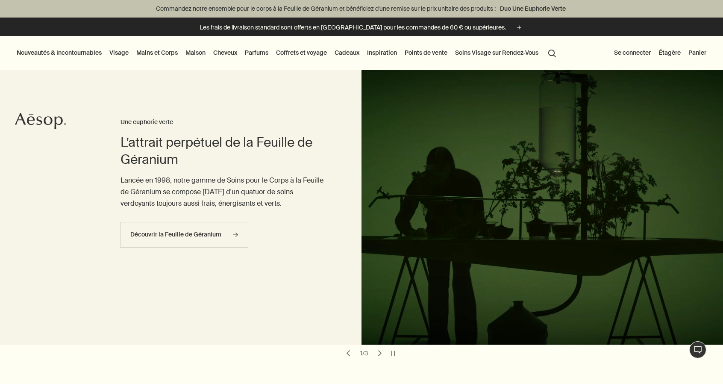
click at [165, 53] on link "Mains et Corps" at bounding box center [157, 52] width 45 height 11
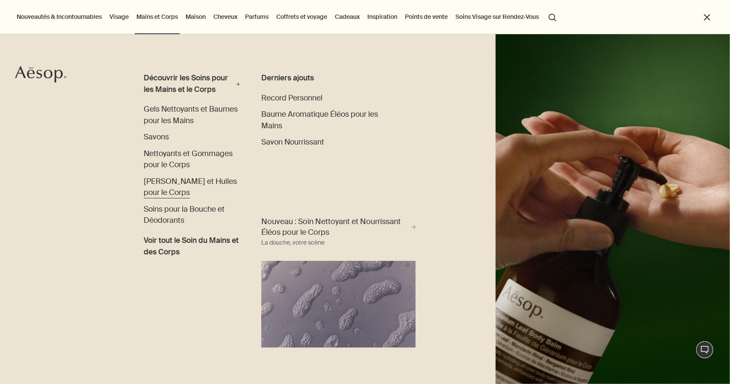
click at [188, 184] on span "[PERSON_NAME] et Huiles pour le Corps" at bounding box center [190, 187] width 93 height 21
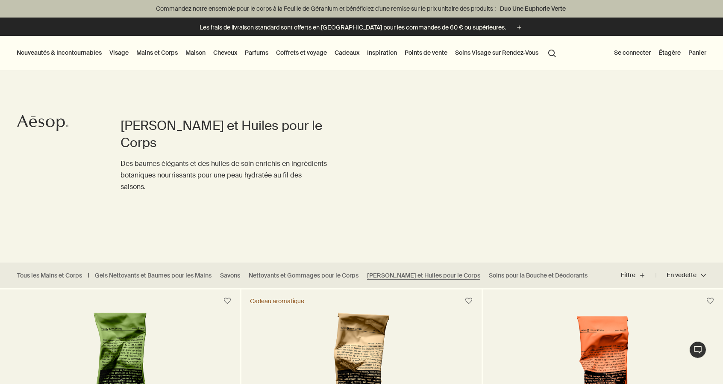
click at [142, 51] on link "Mains et Corps" at bounding box center [157, 52] width 45 height 11
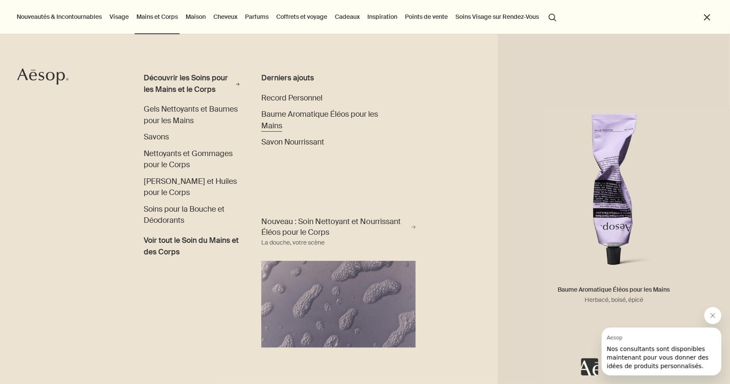
click at [295, 115] on span "Baume Aromatique Éléos pour les Mains" at bounding box center [319, 119] width 117 height 21
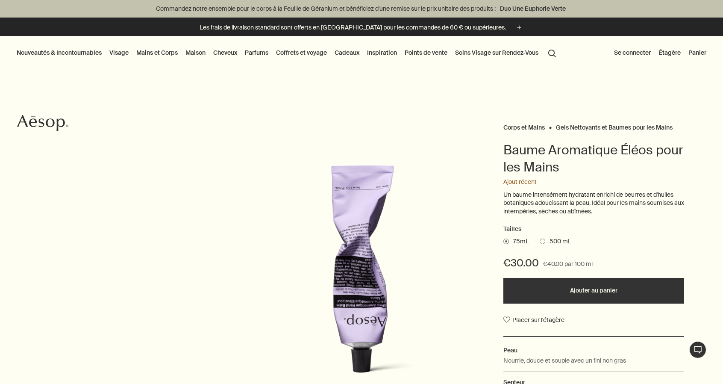
click at [541, 241] on span at bounding box center [543, 241] width 6 height 6
click at [540, 241] on input "500 mL" at bounding box center [540, 240] width 0 height 6
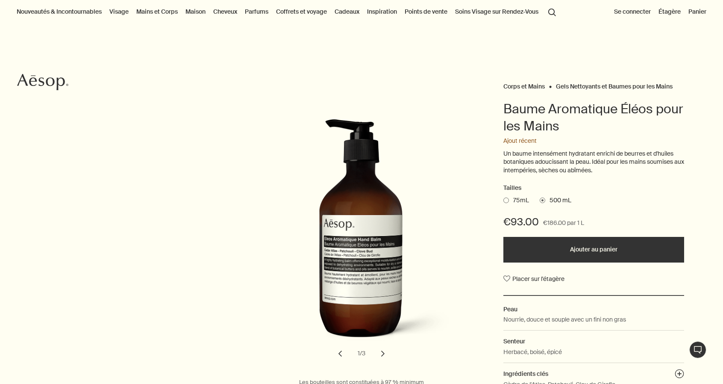
scroll to position [43, 0]
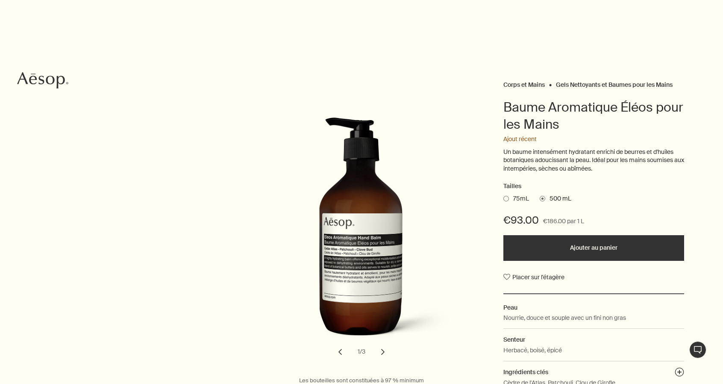
click at [507, 196] on span at bounding box center [506, 199] width 6 height 6
click at [503, 196] on input "75mL" at bounding box center [503, 197] width 0 height 6
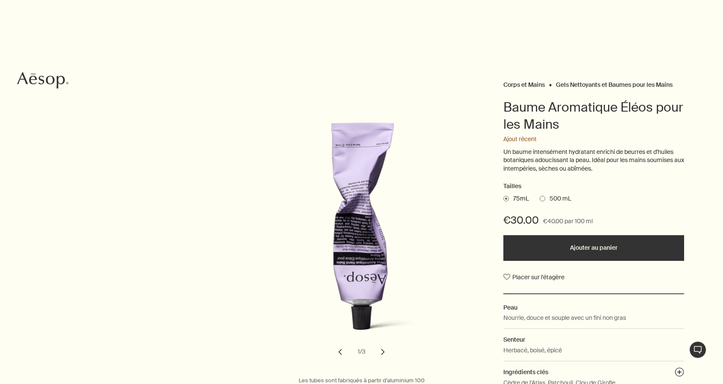
click at [541, 196] on span at bounding box center [543, 199] width 6 height 6
click at [540, 195] on input "500 mL" at bounding box center [540, 197] width 0 height 6
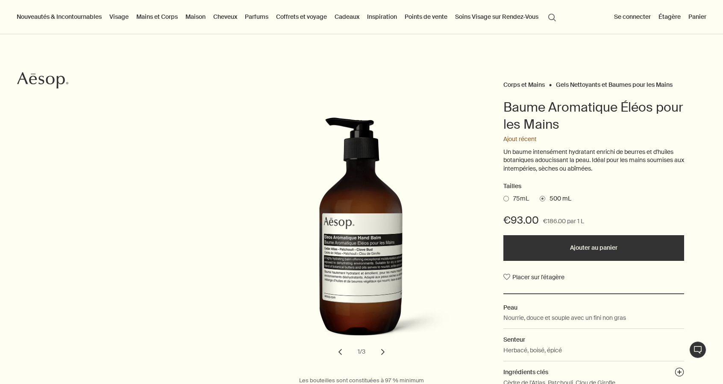
click at [590, 86] on Mains "Gels Nettoyants et Baumes pour les Mains" at bounding box center [614, 85] width 117 height 8
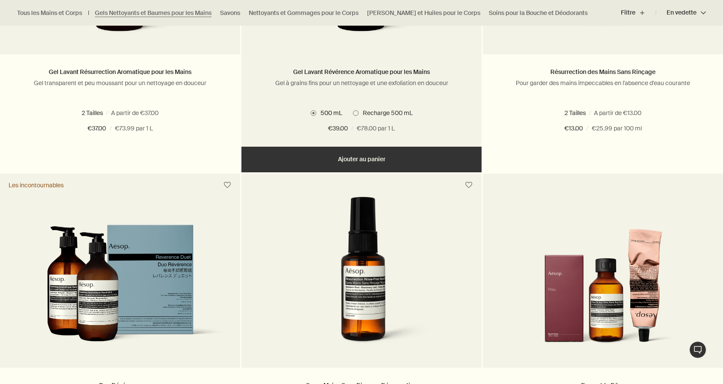
scroll to position [812, 0]
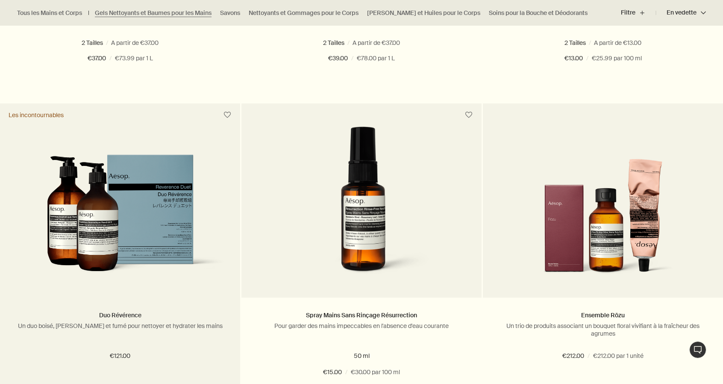
click at [137, 313] on link "Duo Révérence" at bounding box center [120, 315] width 42 height 8
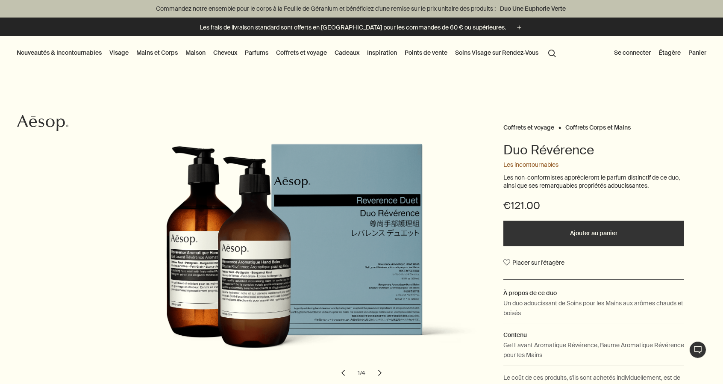
click at [50, 129] on icon "Aesop" at bounding box center [42, 123] width 51 height 17
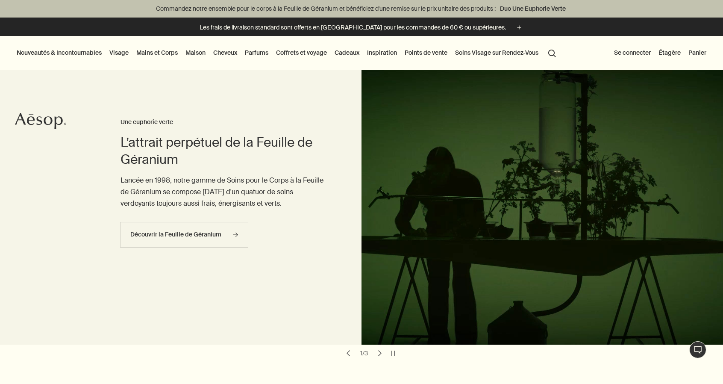
click at [152, 54] on link "Mains et Corps" at bounding box center [157, 52] width 45 height 11
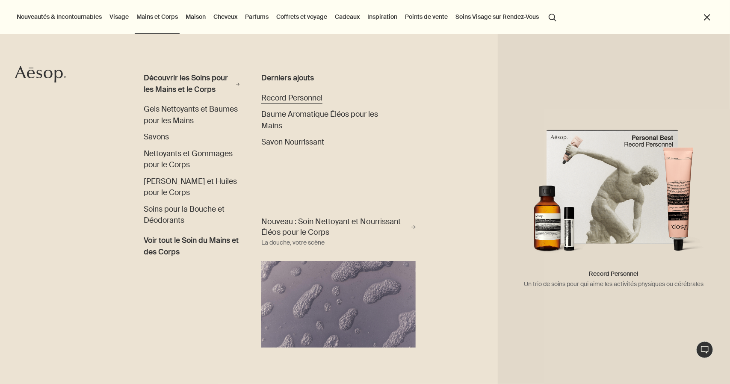
click at [300, 100] on span "Record Personnel" at bounding box center [291, 98] width 61 height 10
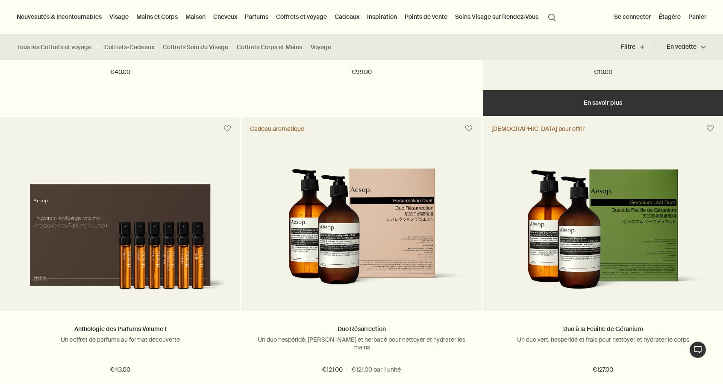
scroll to position [598, 0]
